Goal: Task Accomplishment & Management: Manage account settings

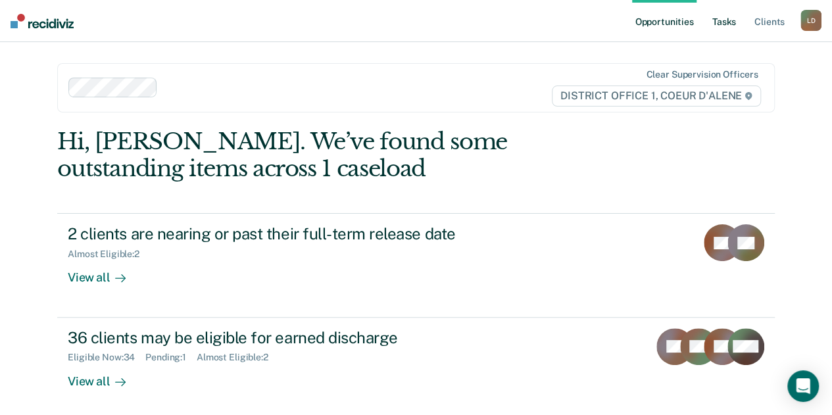
click at [723, 20] on link "Tasks" at bounding box center [724, 21] width 29 height 42
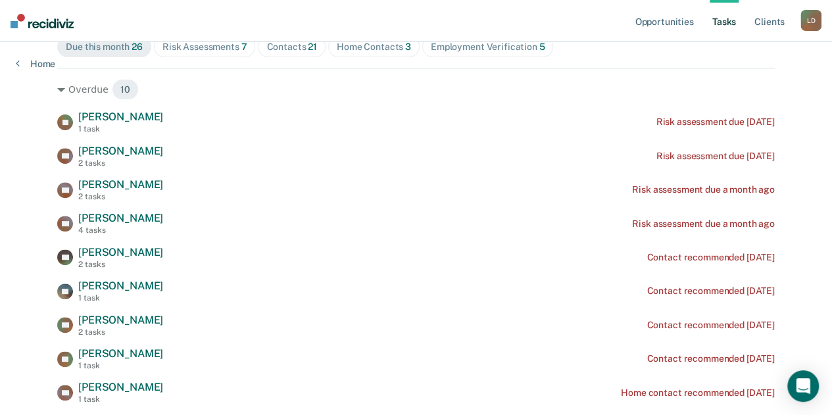
scroll to position [197, 0]
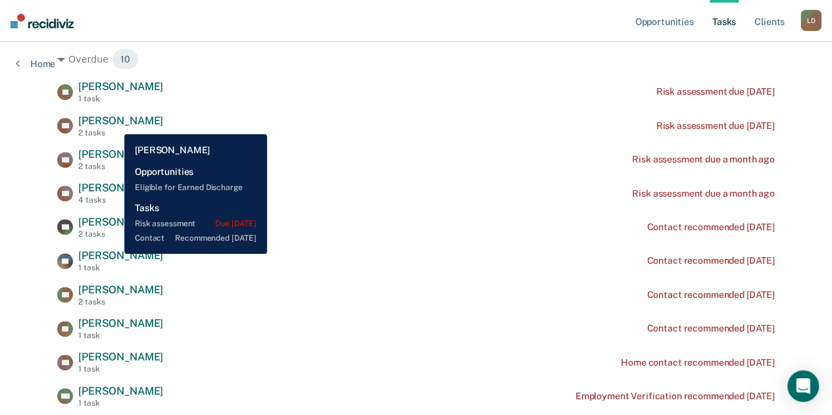
click at [114, 124] on span "[PERSON_NAME]" at bounding box center [120, 120] width 85 height 12
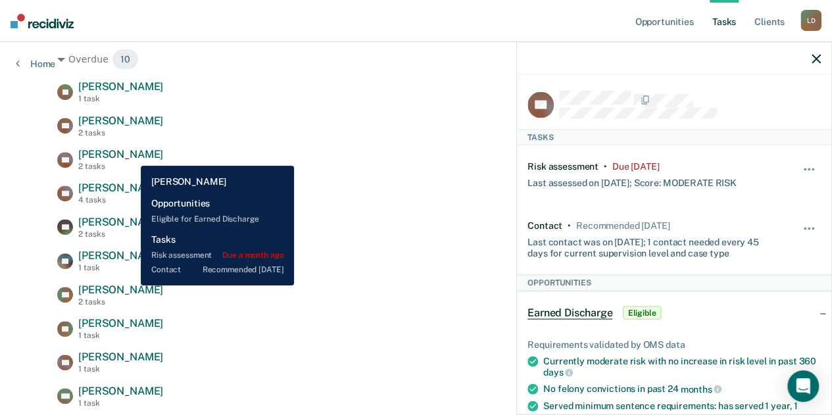
click at [131, 156] on span "[PERSON_NAME]" at bounding box center [120, 154] width 85 height 12
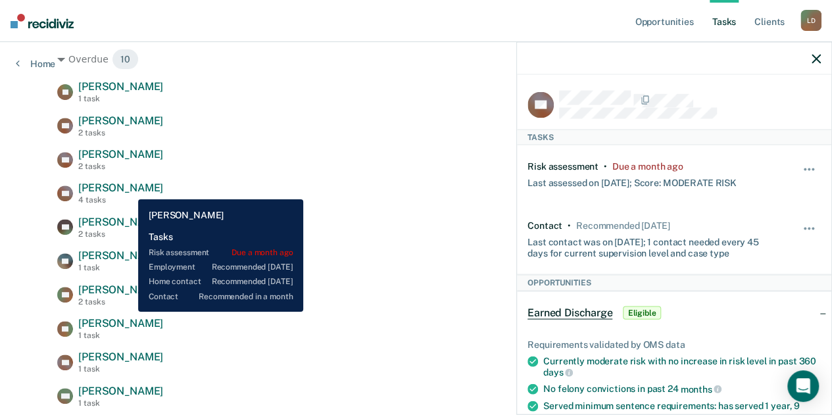
click at [128, 189] on span "[PERSON_NAME]" at bounding box center [120, 187] width 85 height 12
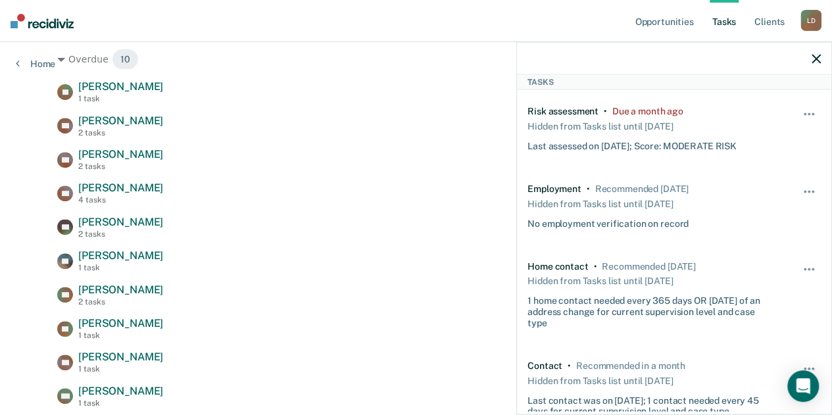
scroll to position [132, 0]
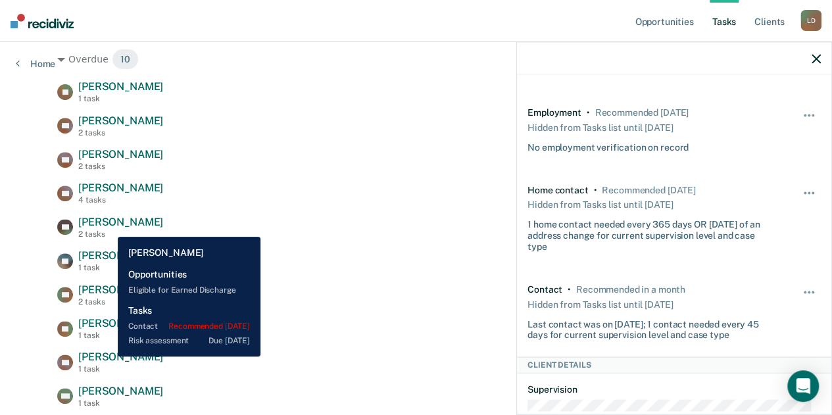
click at [108, 227] on span "[PERSON_NAME]" at bounding box center [120, 222] width 85 height 12
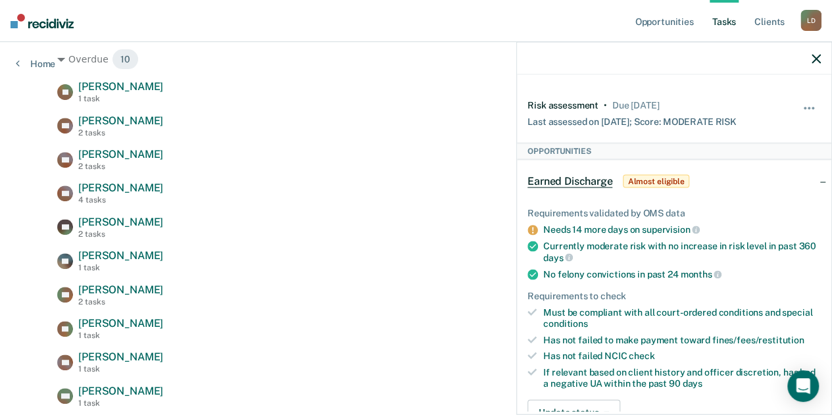
click at [557, 175] on span "Earned Discharge" at bounding box center [569, 180] width 85 height 13
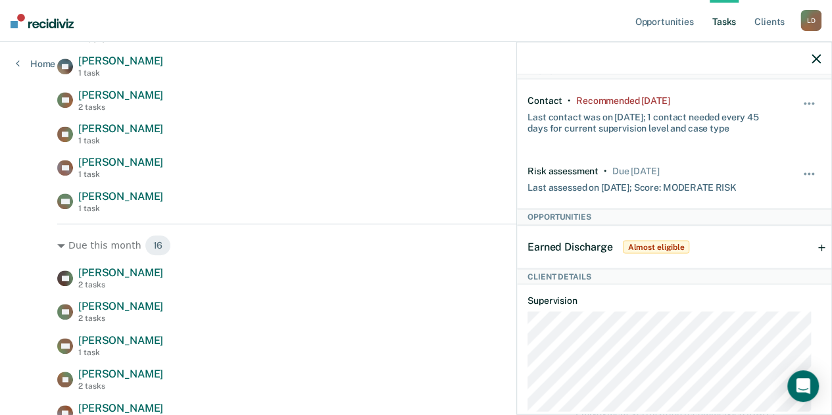
scroll to position [395, 0]
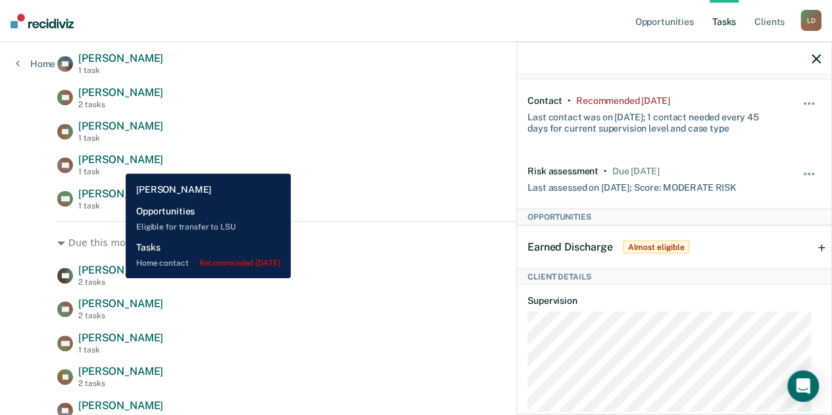
click at [116, 164] on span "[PERSON_NAME]" at bounding box center [120, 159] width 85 height 12
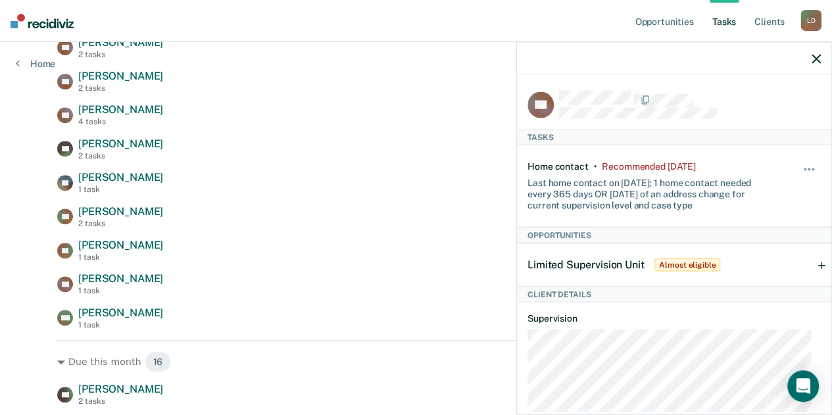
scroll to position [263, 0]
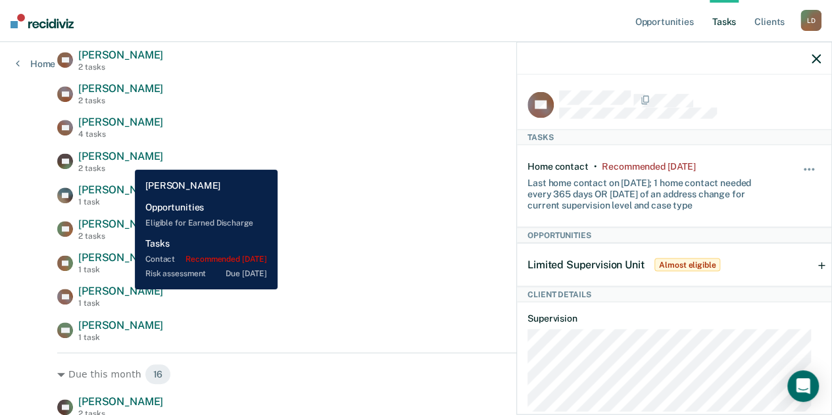
click at [125, 160] on span "[PERSON_NAME]" at bounding box center [120, 156] width 85 height 12
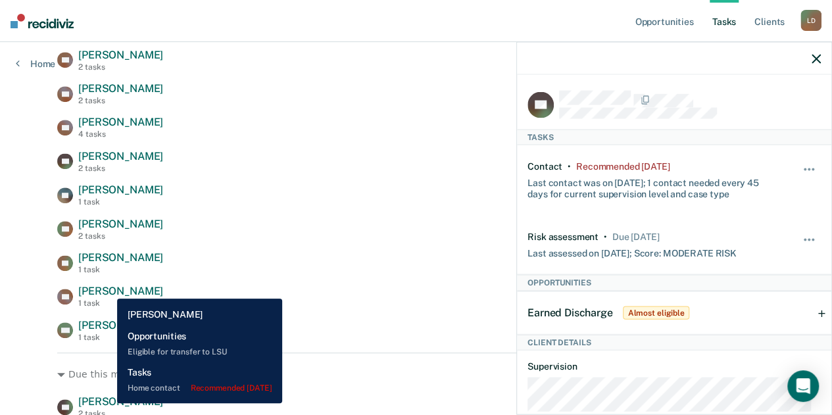
drag, startPoint x: 107, startPoint y: 289, endPoint x: 281, endPoint y: 288, distance: 174.3
click at [110, 289] on span "[PERSON_NAME]" at bounding box center [120, 291] width 85 height 12
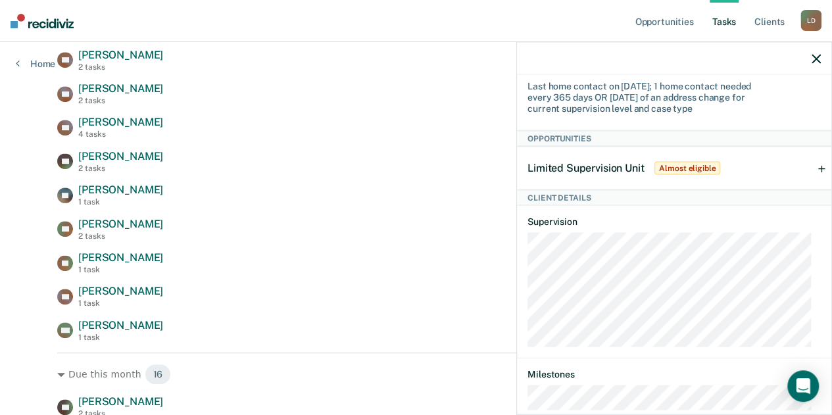
scroll to position [239, 0]
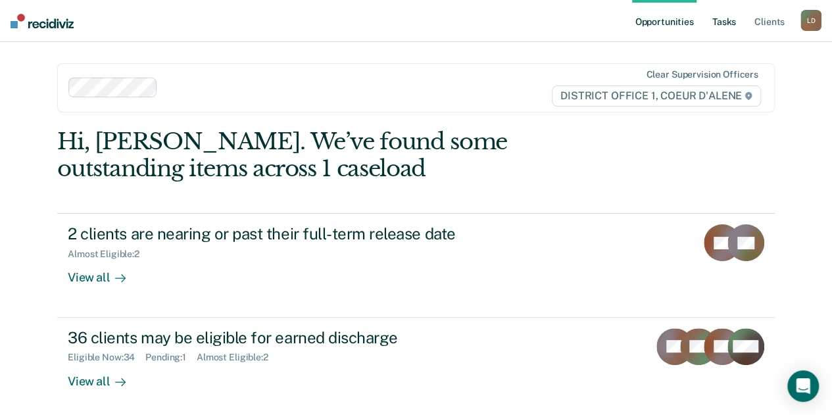
click at [715, 19] on link "Tasks" at bounding box center [724, 21] width 29 height 42
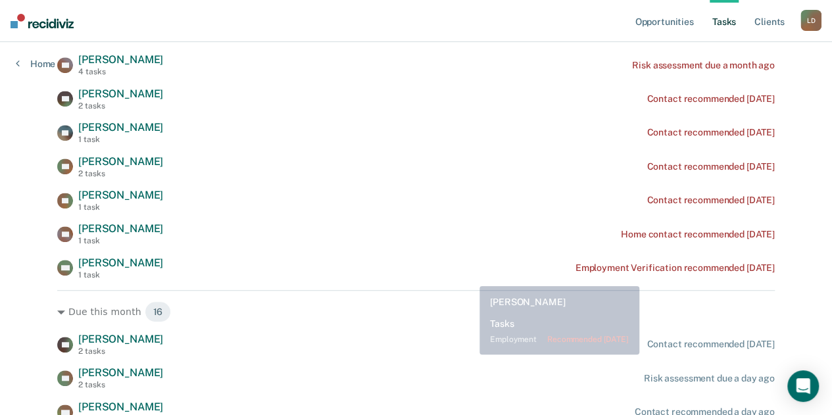
scroll to position [329, 0]
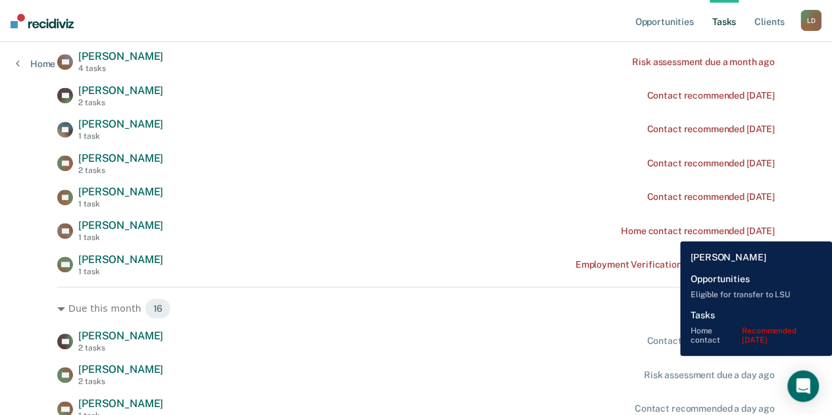
click at [670, 231] on div "Home contact recommended [DATE]" at bounding box center [698, 231] width 154 height 11
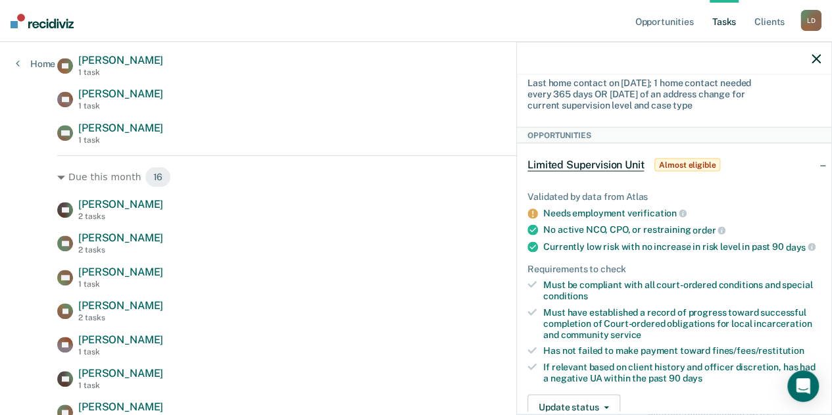
scroll to position [99, 0]
